Goal: Task Accomplishment & Management: Manage account settings

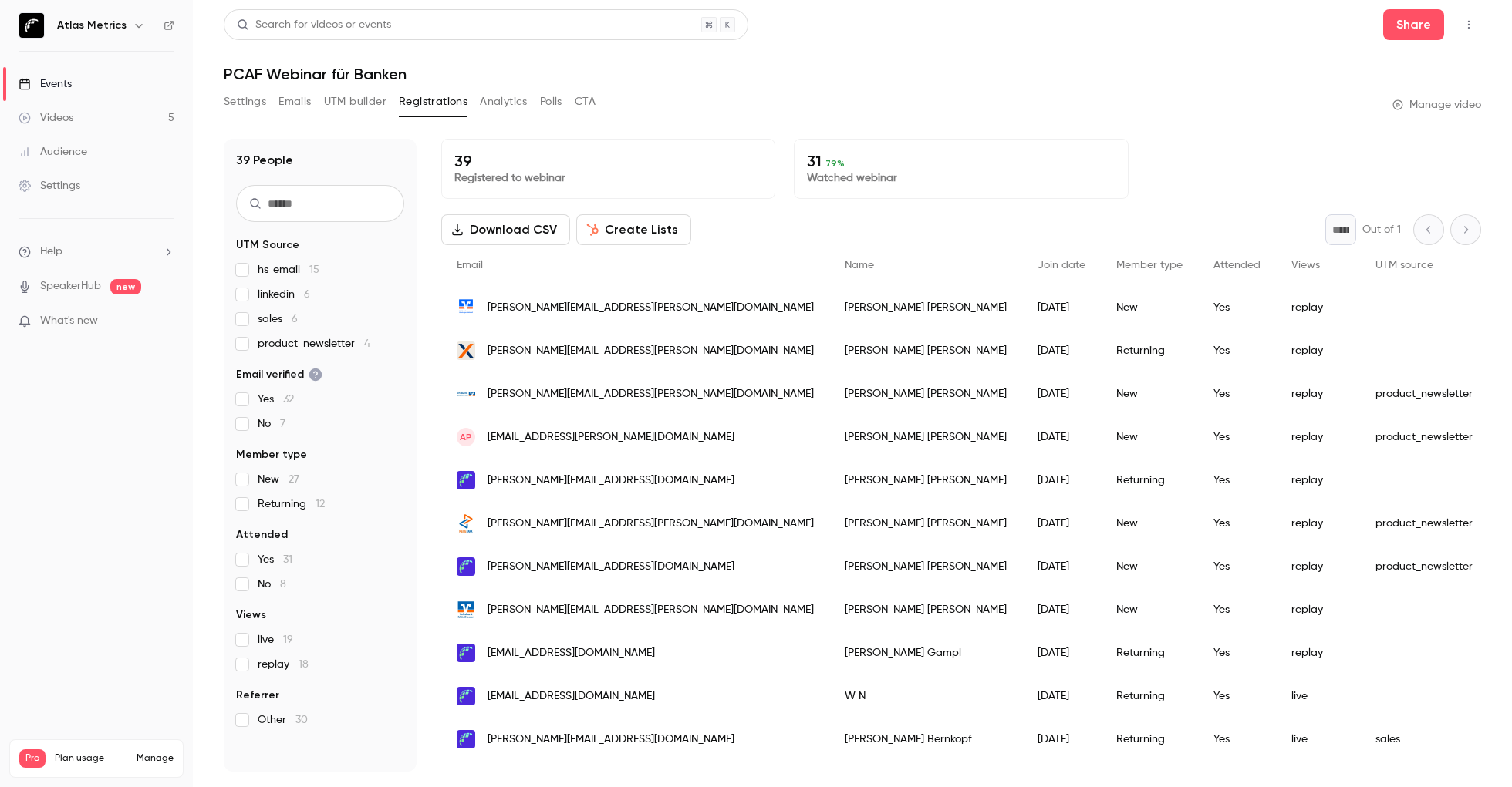
click at [73, 179] on div "Settings" at bounding box center [49, 185] width 62 height 16
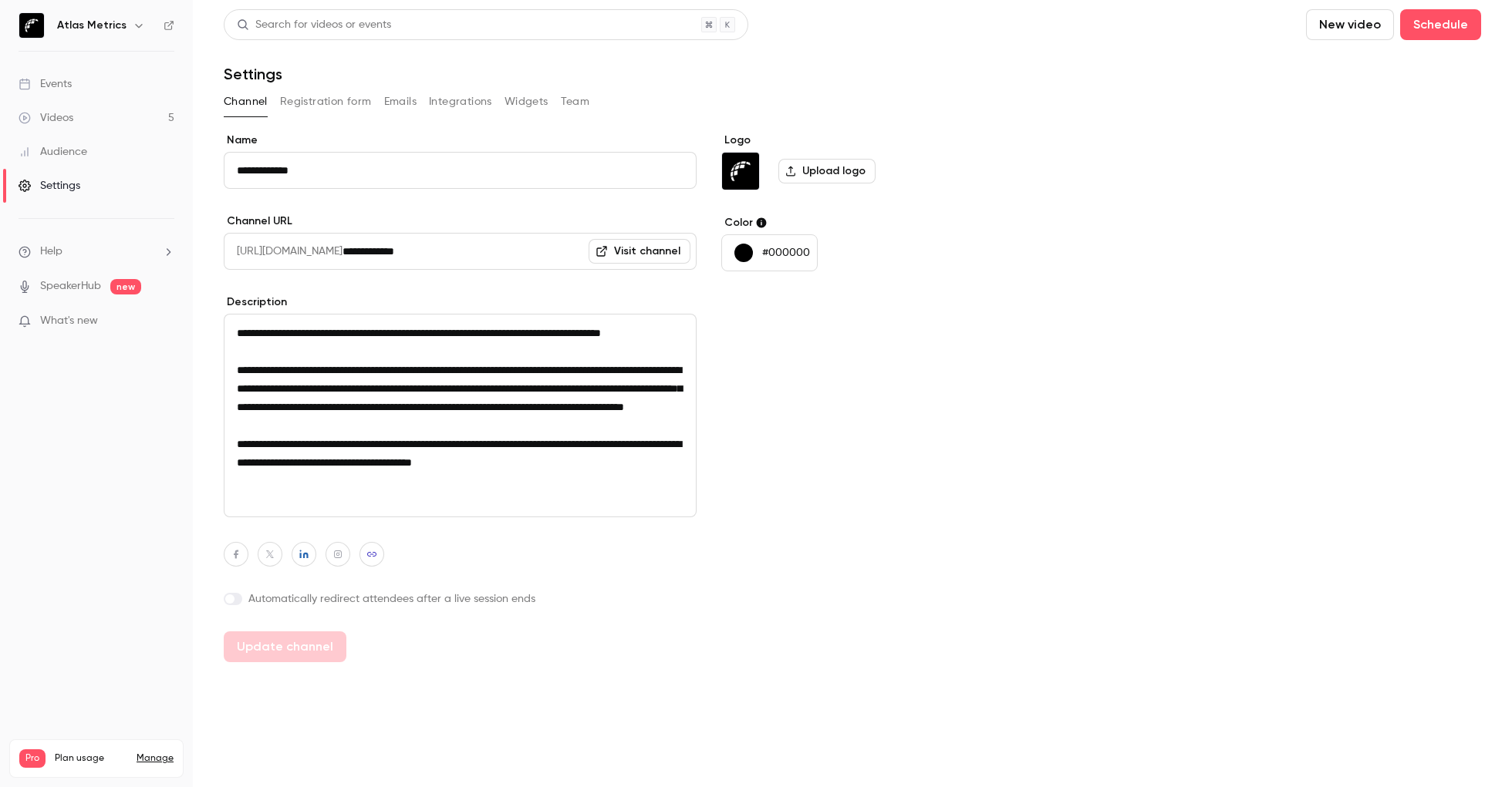
click at [135, 26] on icon "button" at bounding box center [138, 26] width 7 height 4
click at [107, 149] on link "Billing Pro" at bounding box center [128, 142] width 231 height 43
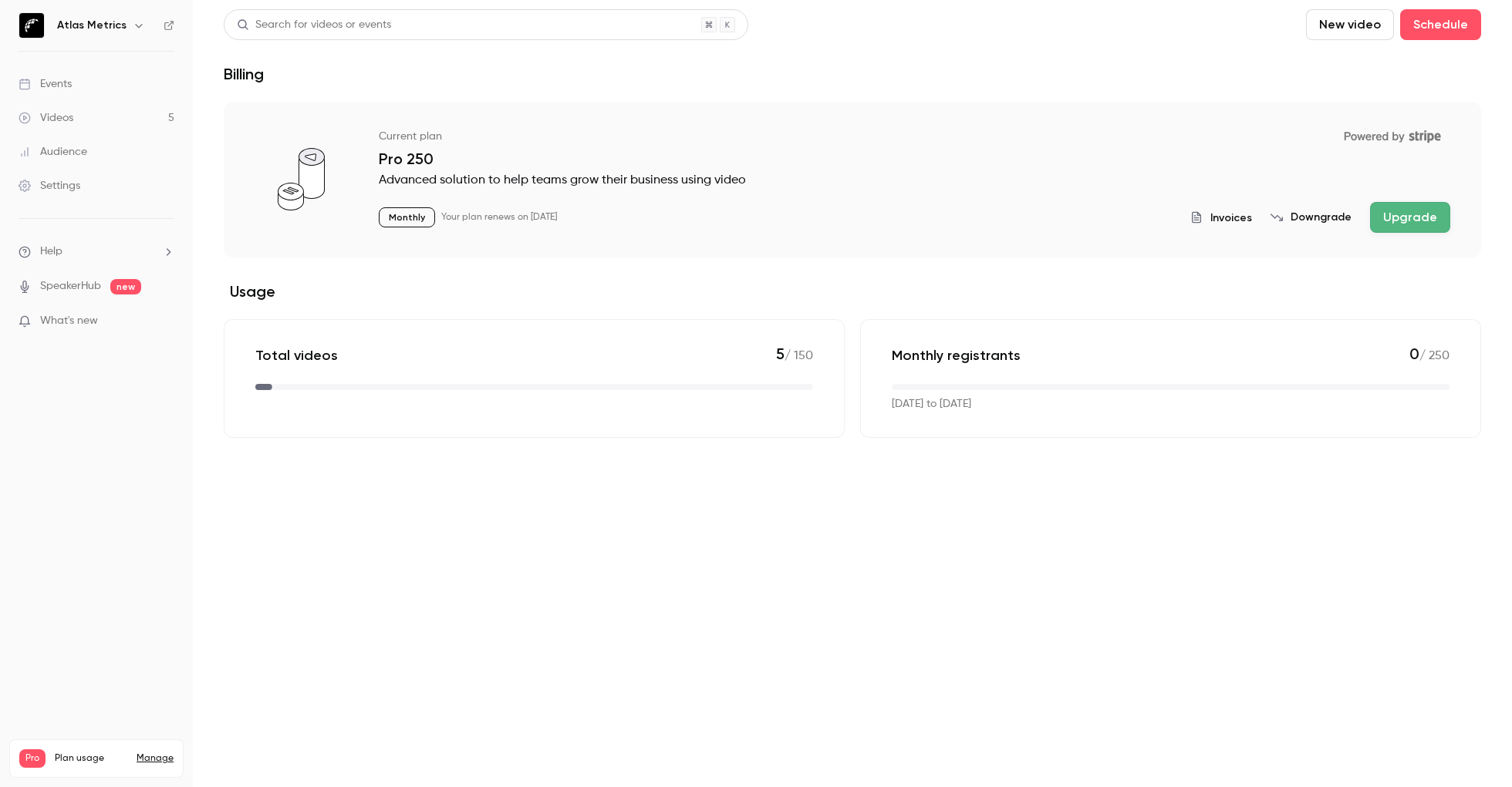
click at [71, 86] on div "Events" at bounding box center [45, 84] width 53 height 16
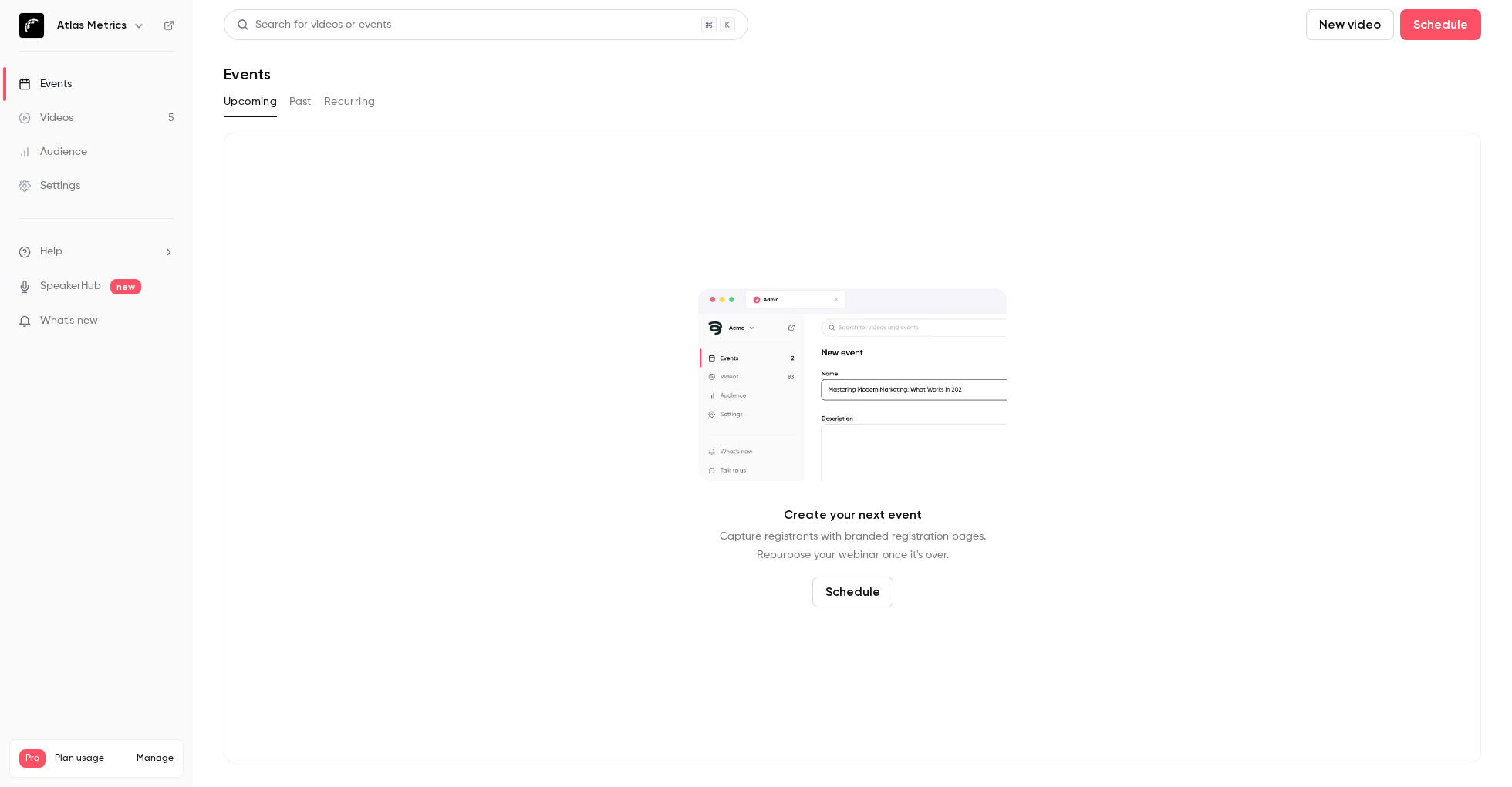
click at [63, 176] on link "Settings" at bounding box center [96, 185] width 193 height 34
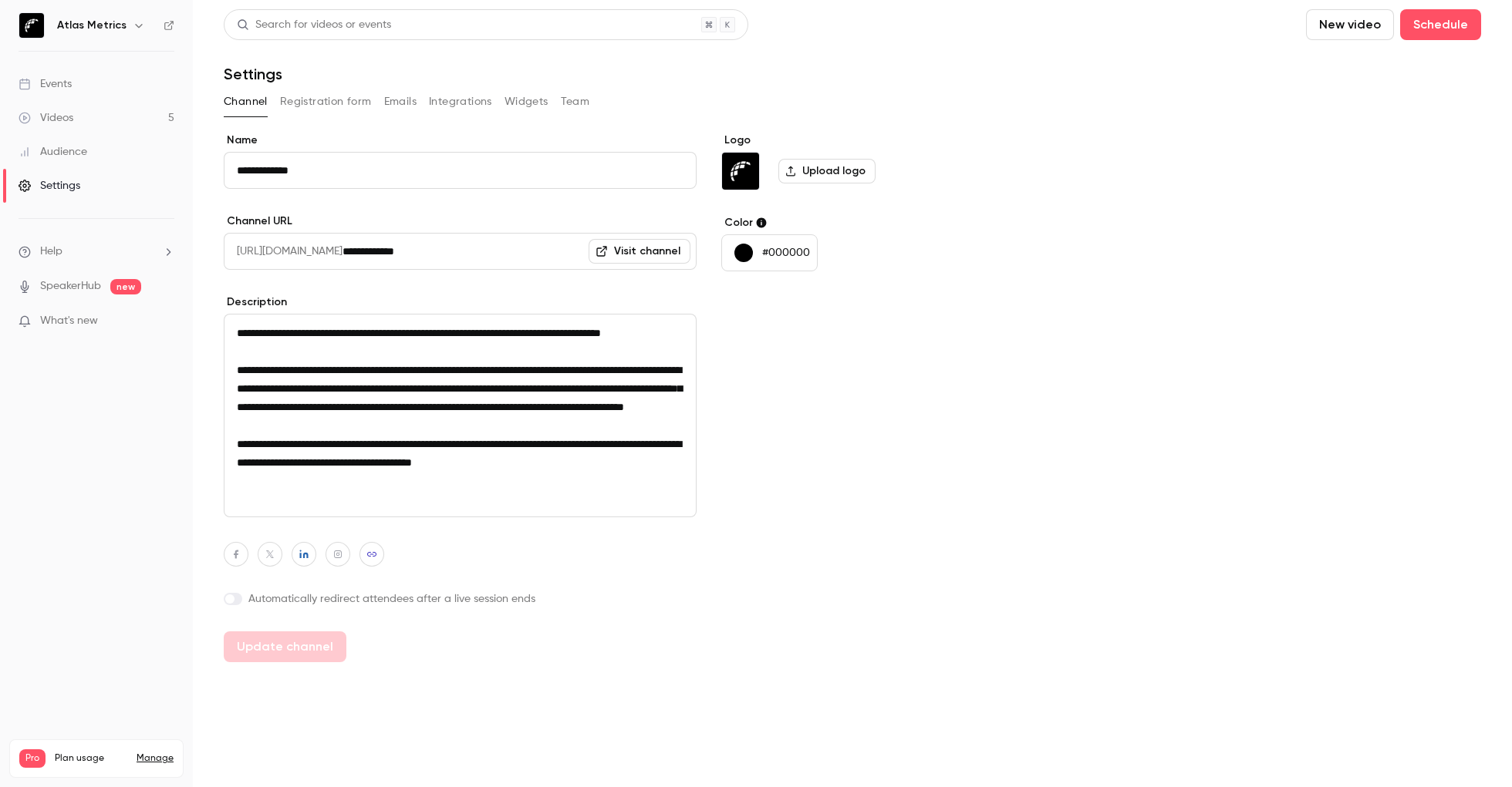
click at [582, 108] on button "Team" at bounding box center [575, 102] width 29 height 25
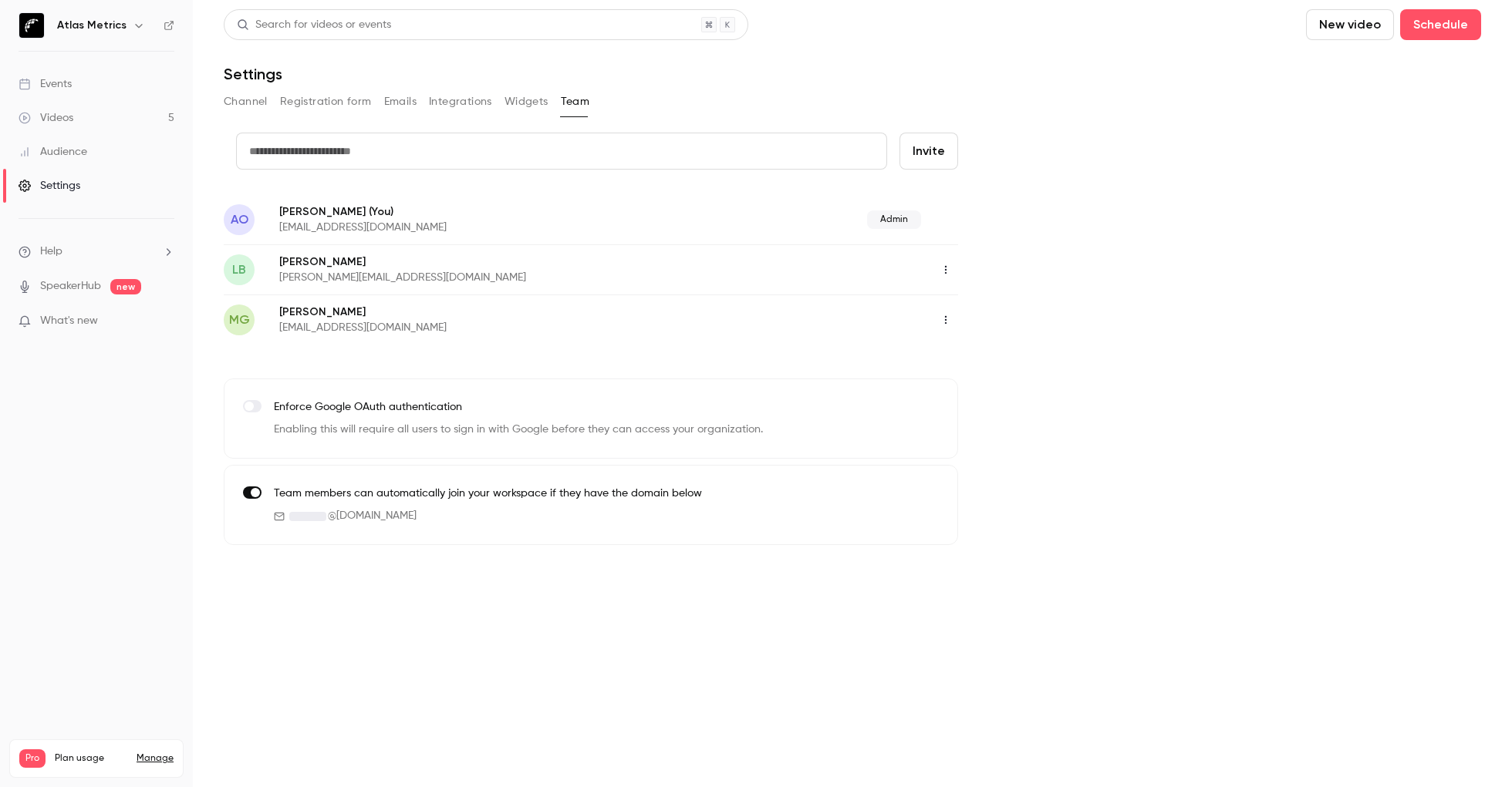
click at [946, 314] on icon "button" at bounding box center [946, 319] width 12 height 11
click at [981, 389] on li "Delete member" at bounding box center [1017, 398] width 166 height 40
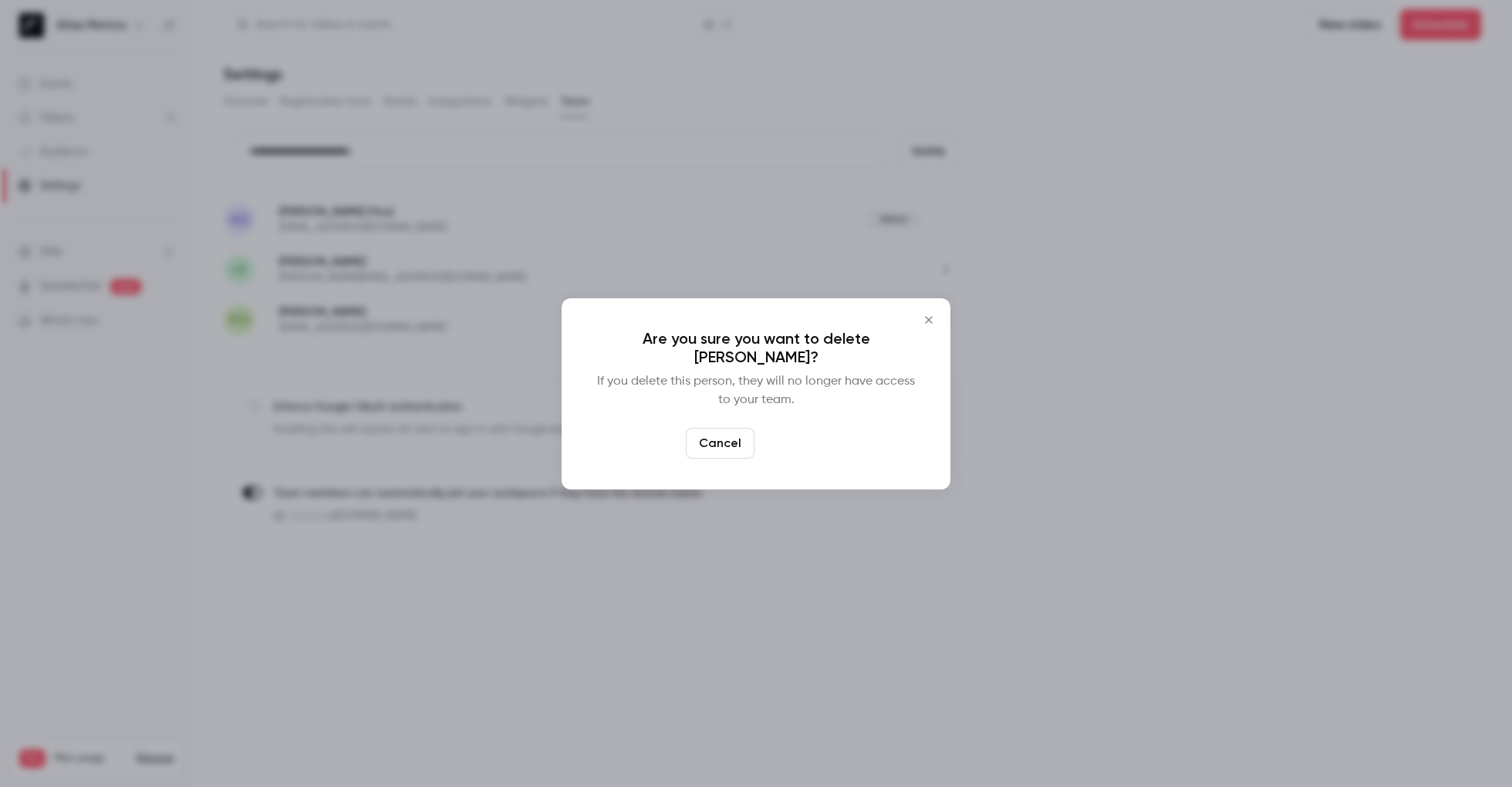
click at [801, 439] on button "Delete" at bounding box center [794, 443] width 66 height 31
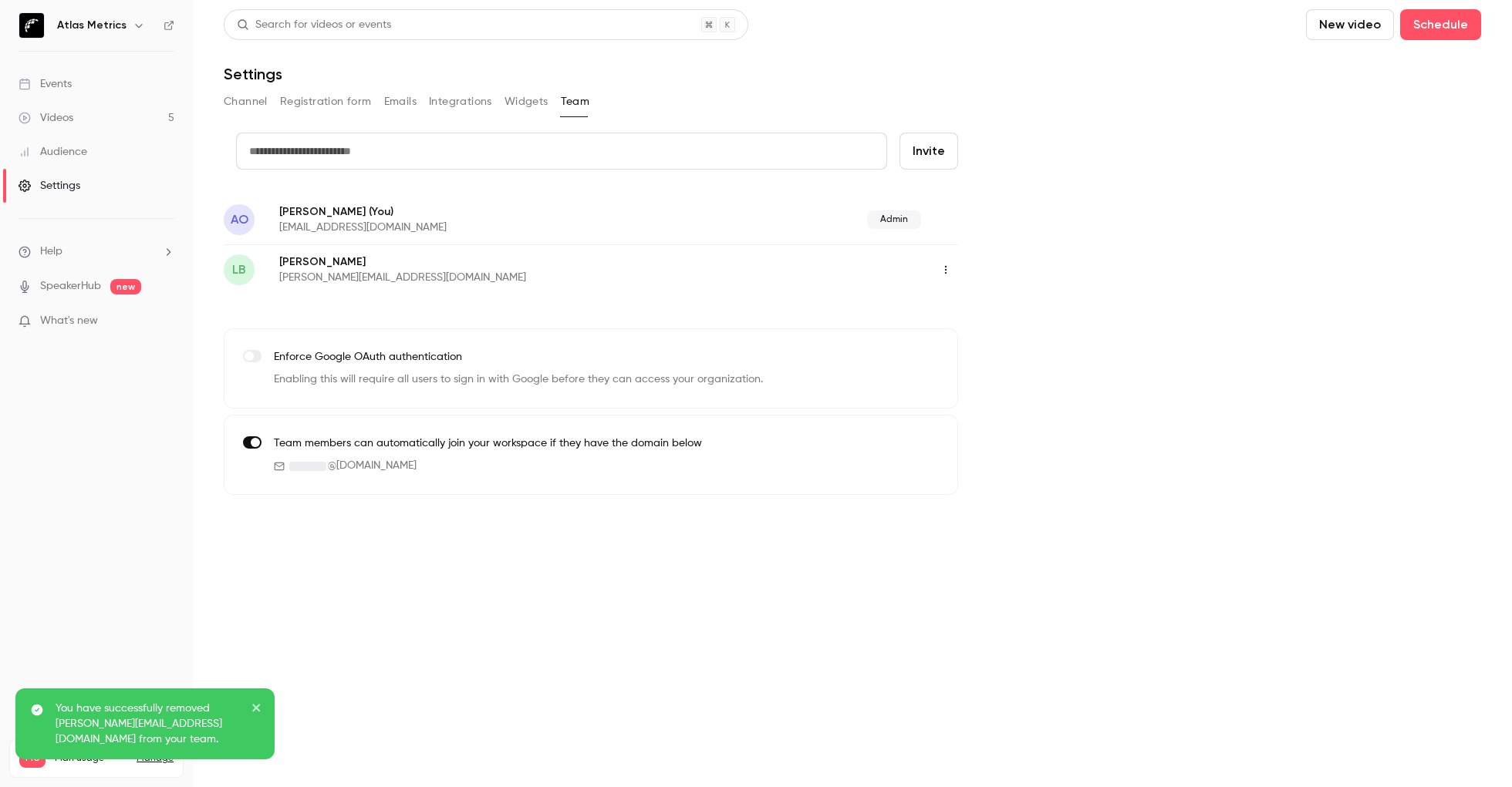
click at [734, 152] on input "text" at bounding box center [561, 151] width 651 height 37
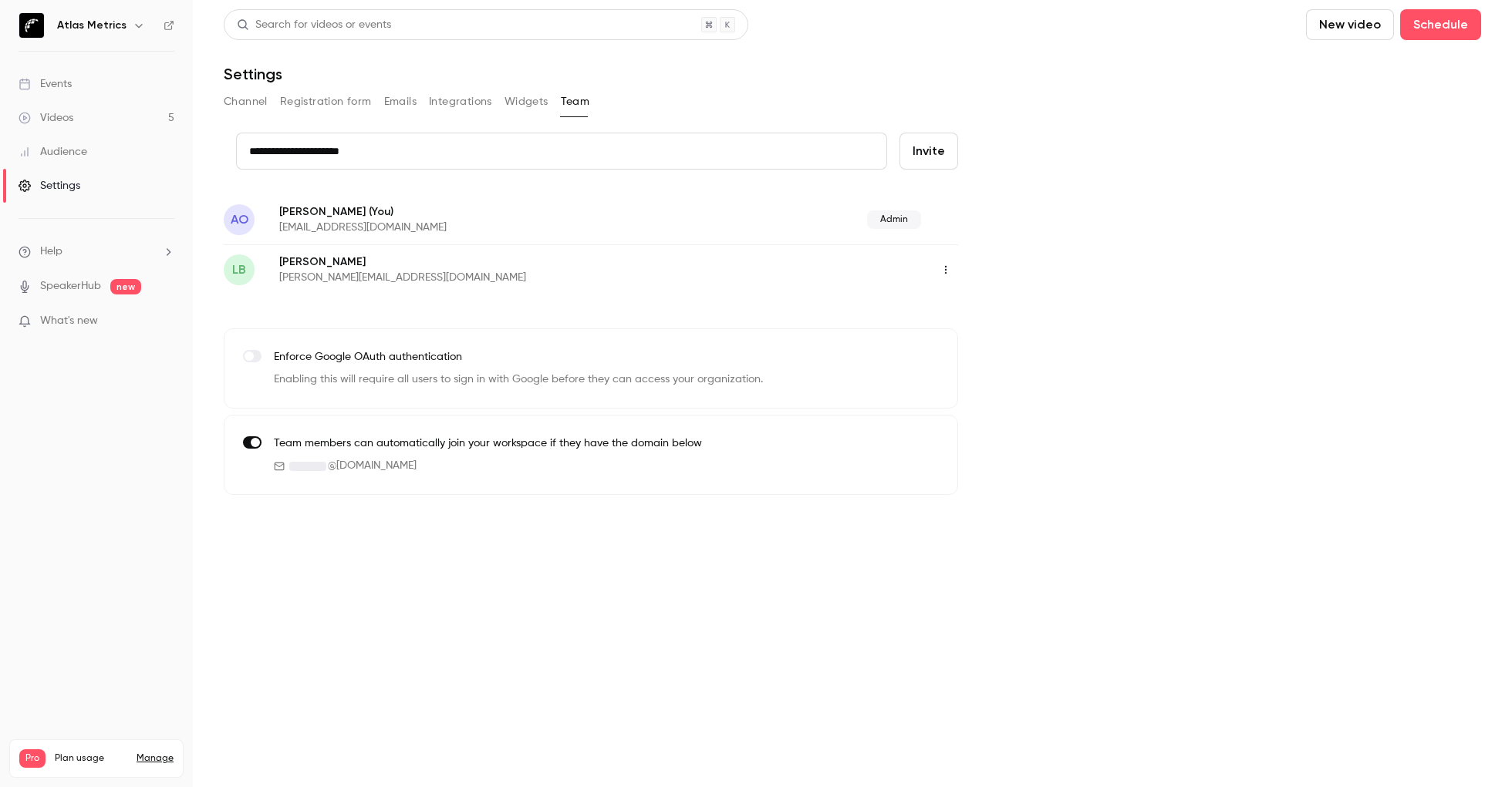
type input "**********"
click at [554, 154] on input "**********" at bounding box center [561, 151] width 651 height 37
click at [931, 144] on button "Invite" at bounding box center [928, 151] width 59 height 37
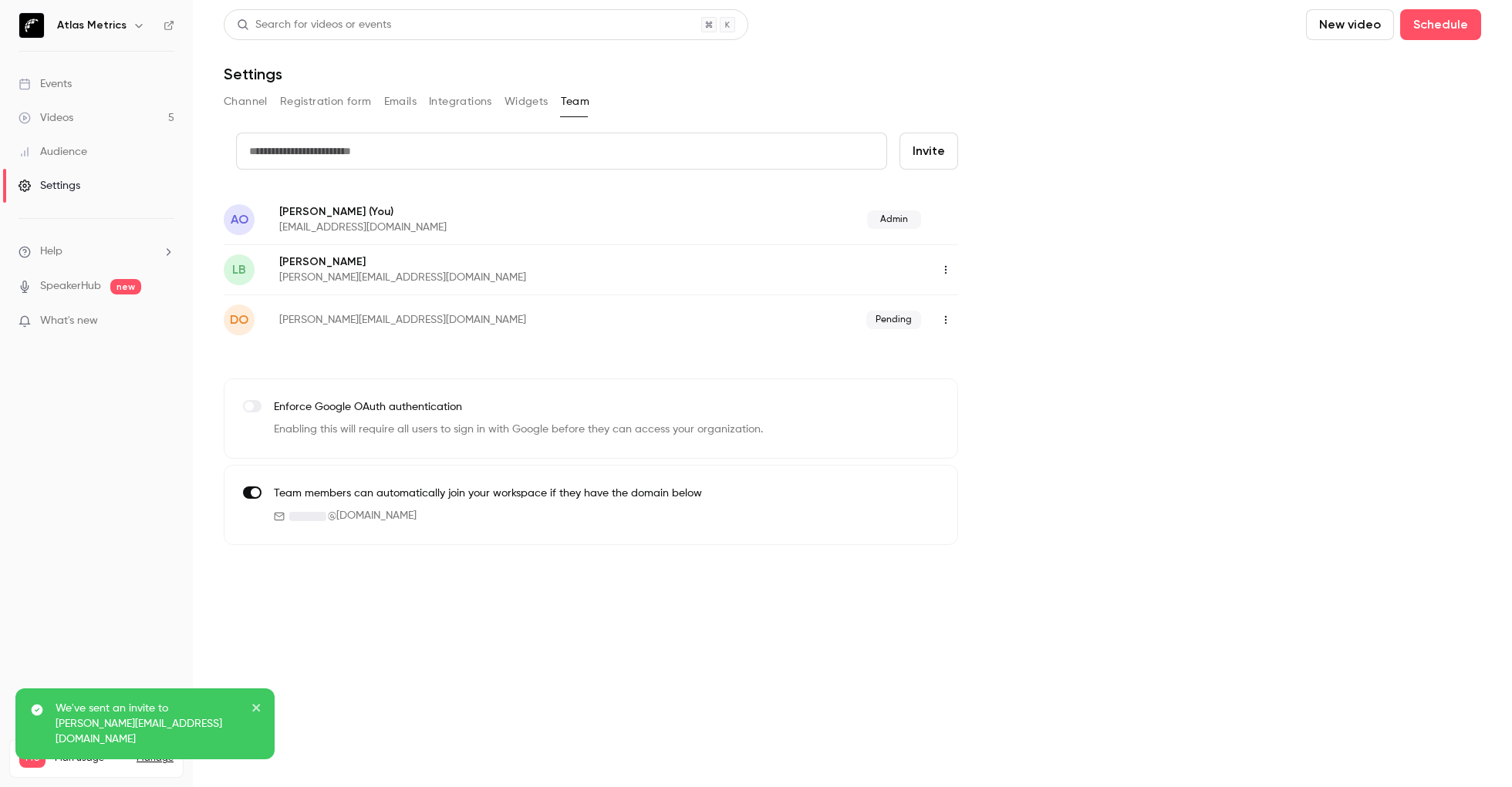
click at [951, 317] on icon "button" at bounding box center [946, 319] width 12 height 11
click at [1062, 292] on div at bounding box center [756, 393] width 1512 height 787
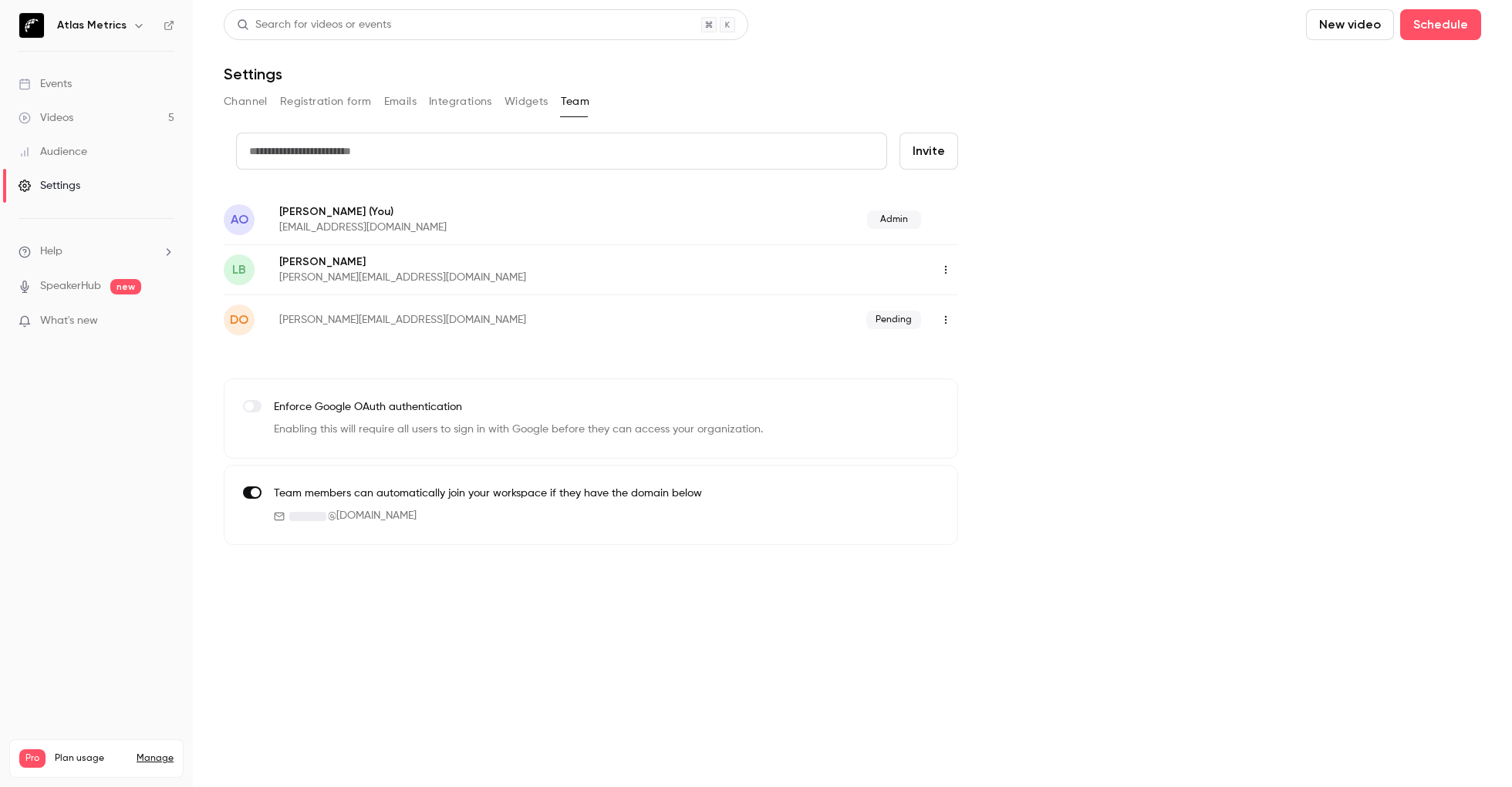
click at [945, 272] on icon "button" at bounding box center [946, 270] width 2 height 8
click at [994, 414] on div at bounding box center [756, 393] width 1512 height 787
click at [946, 323] on icon "button" at bounding box center [946, 319] width 12 height 11
click at [1057, 304] on div at bounding box center [756, 393] width 1512 height 787
click at [945, 272] on icon "button" at bounding box center [946, 270] width 2 height 8
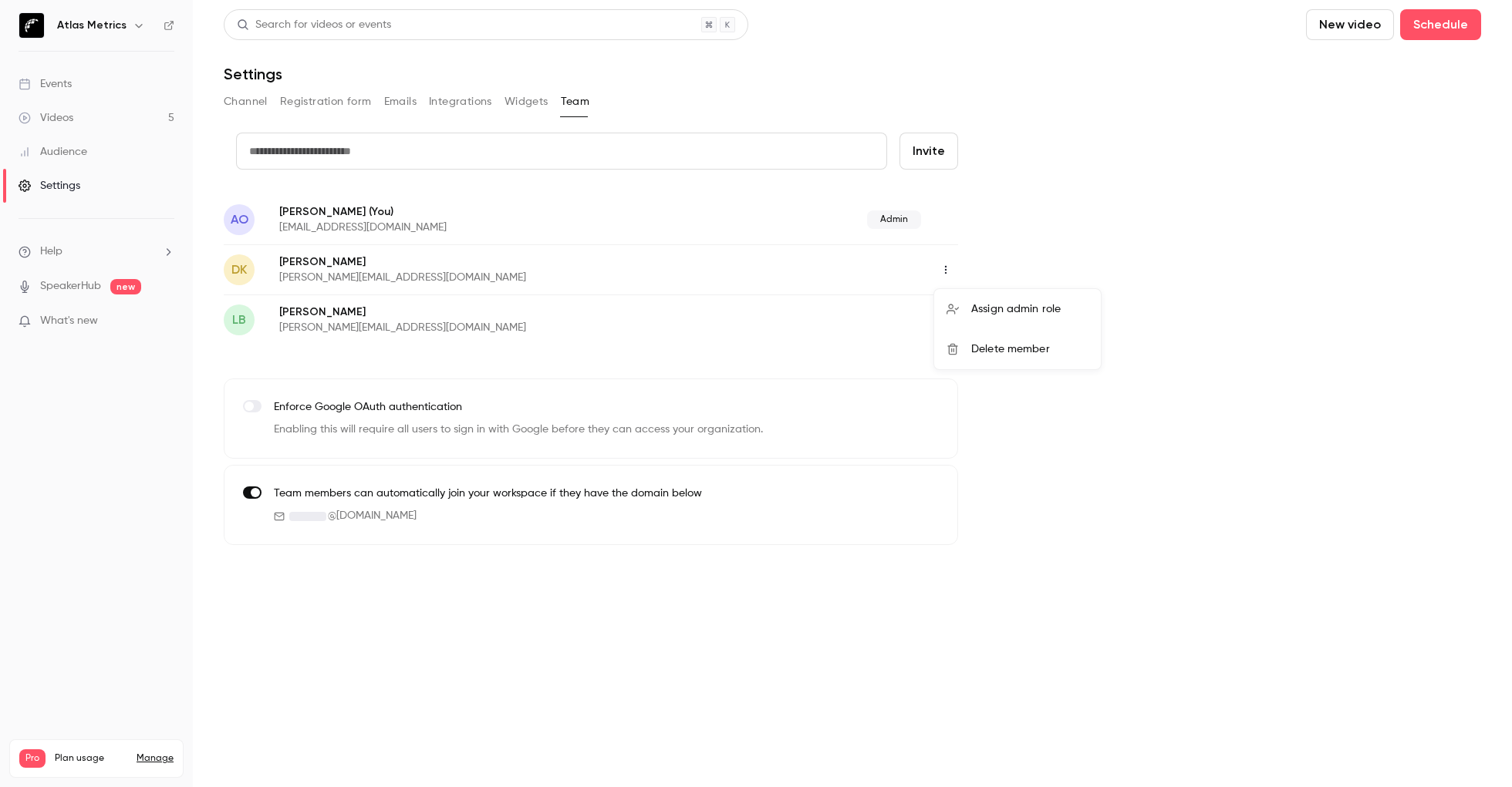
click at [1016, 306] on div "Assign admin role" at bounding box center [1030, 309] width 118 height 16
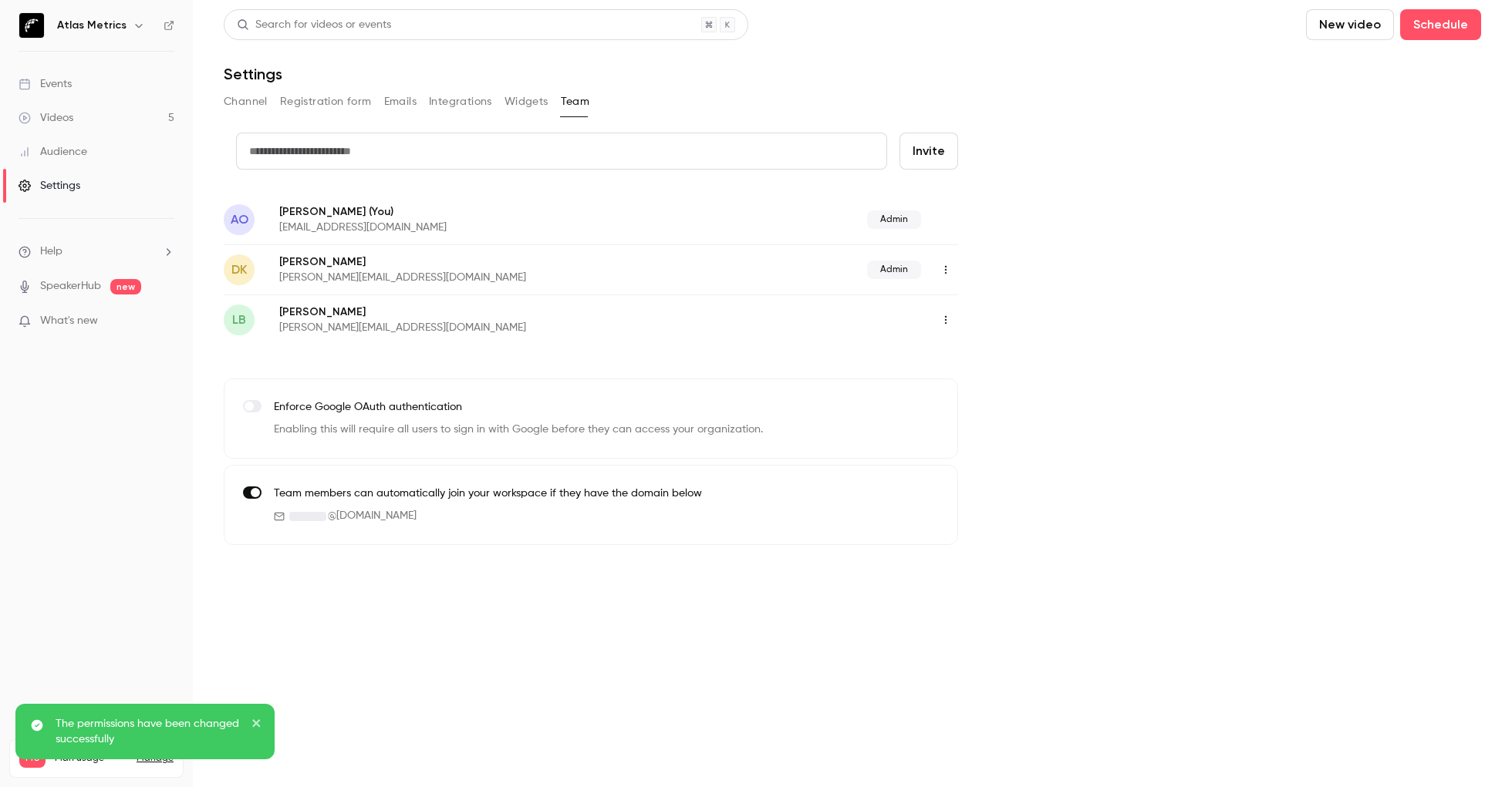
click at [929, 220] on div "Admin" at bounding box center [808, 219] width 301 height 18
click at [935, 228] on div "Admin" at bounding box center [808, 219] width 301 height 18
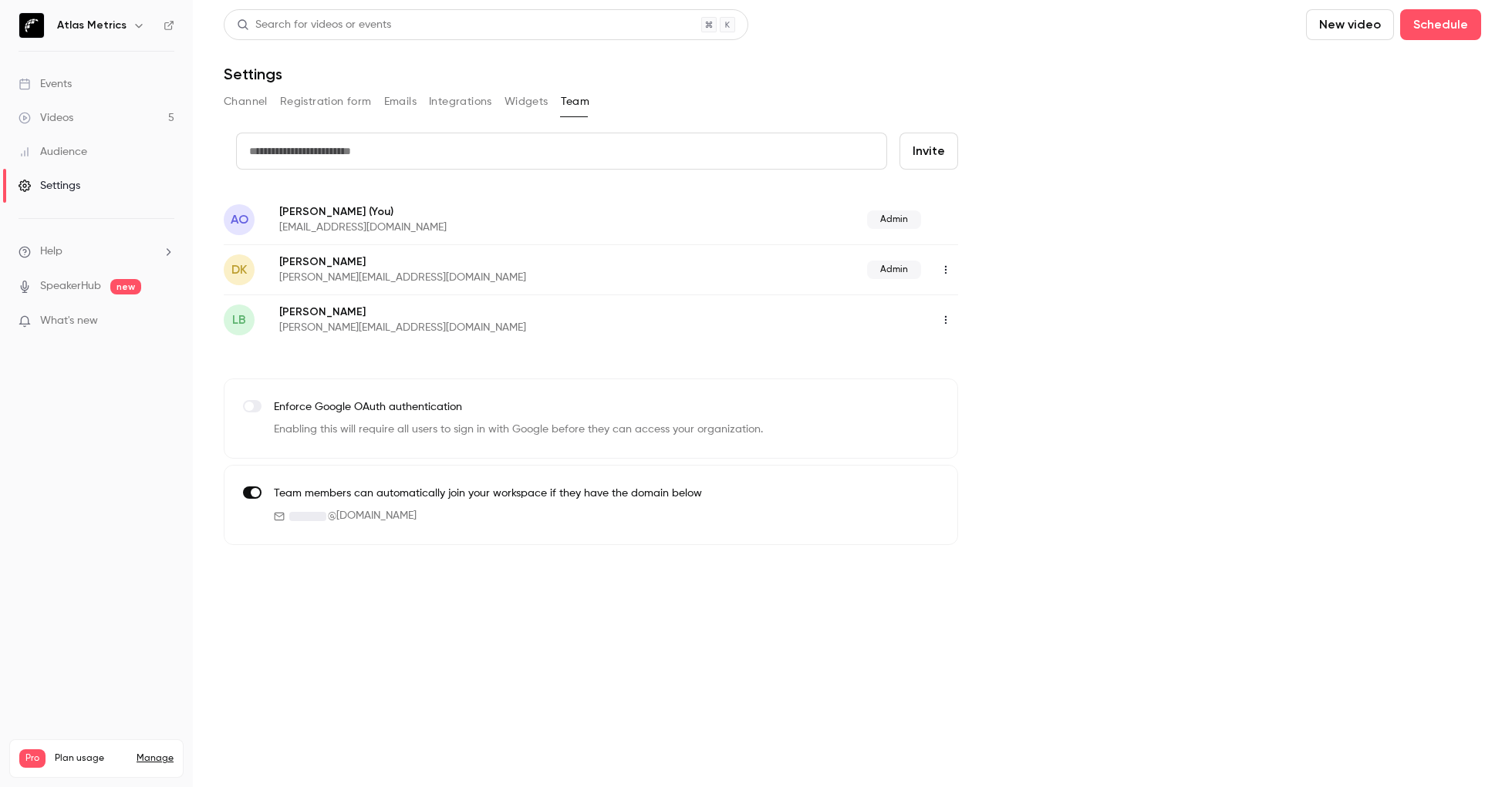
click at [734, 207] on div "AO [PERSON_NAME] (You) [EMAIL_ADDRESS][DOMAIN_NAME] Admin" at bounding box center [590, 219] width 734 height 50
click at [382, 204] on p "[PERSON_NAME] (You)" at bounding box center [468, 212] width 378 height 17
click at [952, 271] on button "button" at bounding box center [946, 270] width 25 height 25
click at [997, 231] on div at bounding box center [756, 393] width 1512 height 787
click at [734, 223] on div "Admin" at bounding box center [808, 219] width 301 height 18
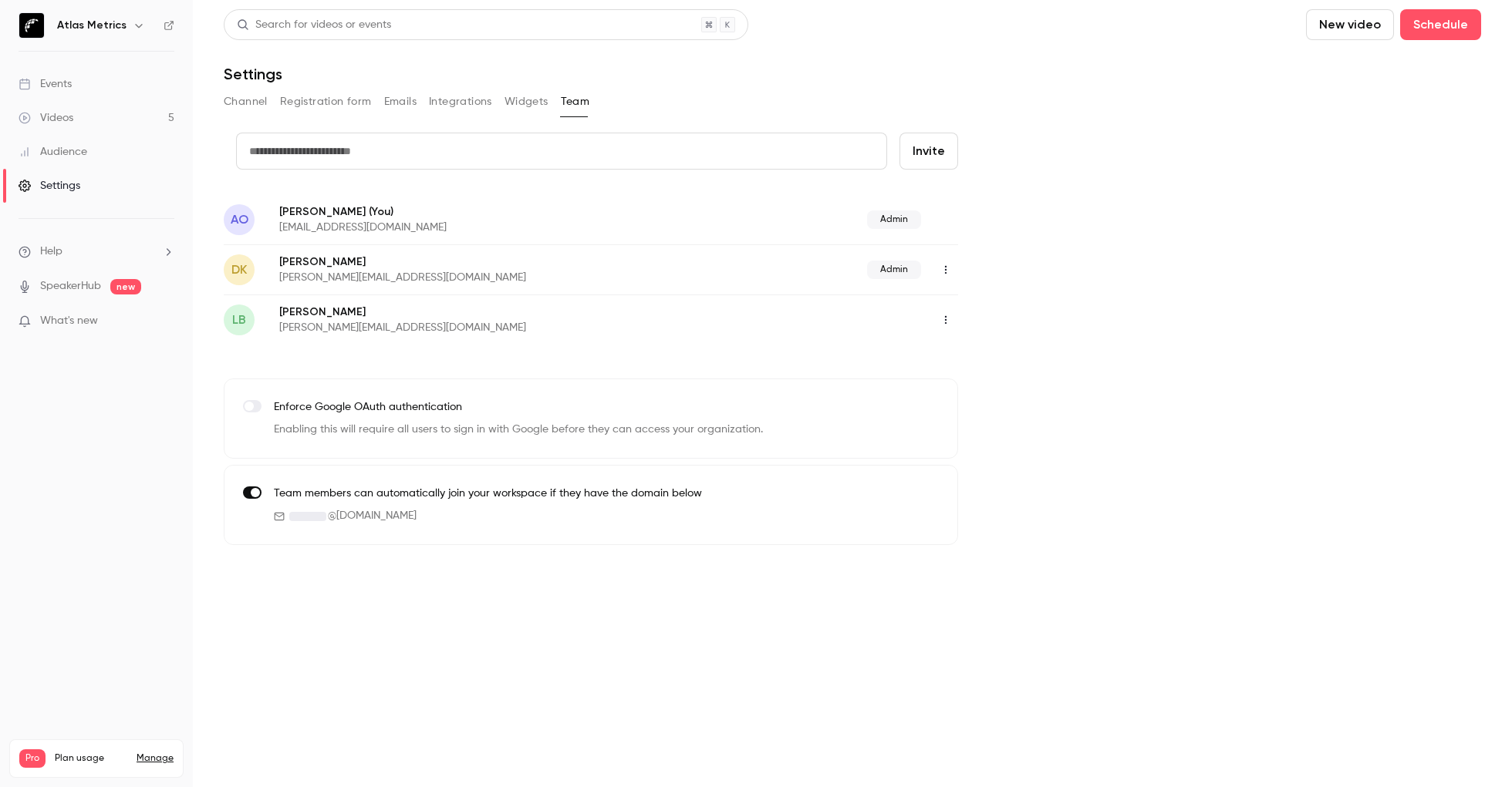
click at [571, 247] on div "[PERSON_NAME] Klein [EMAIL_ADDRESS][DOMAIN_NAME] Admin" at bounding box center [590, 269] width 734 height 50
click at [469, 144] on input "text" at bounding box center [561, 151] width 651 height 37
click at [613, 240] on div "AO [PERSON_NAME] (You) [EMAIL_ADDRESS][DOMAIN_NAME] Admin" at bounding box center [590, 219] width 734 height 50
